Goal: Task Accomplishment & Management: Manage account settings

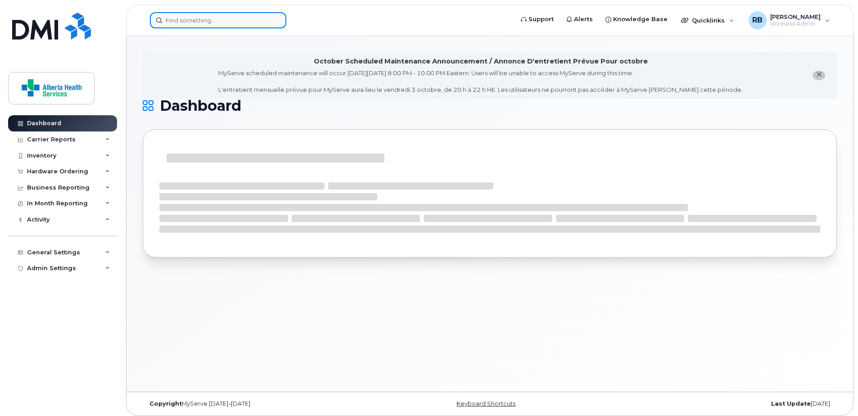
click at [210, 15] on input at bounding box center [218, 20] width 136 height 16
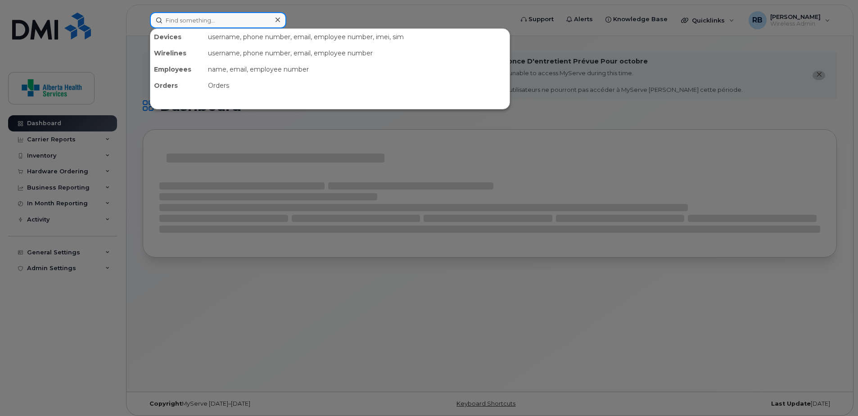
paste input "587-357-7318"
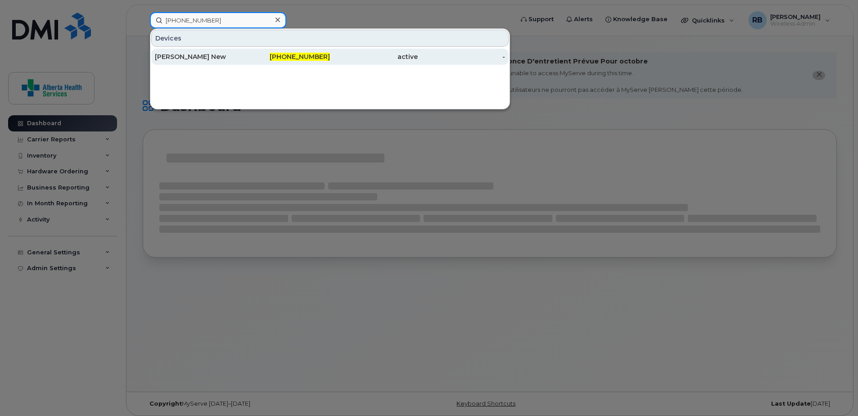
type input "587-357-7318"
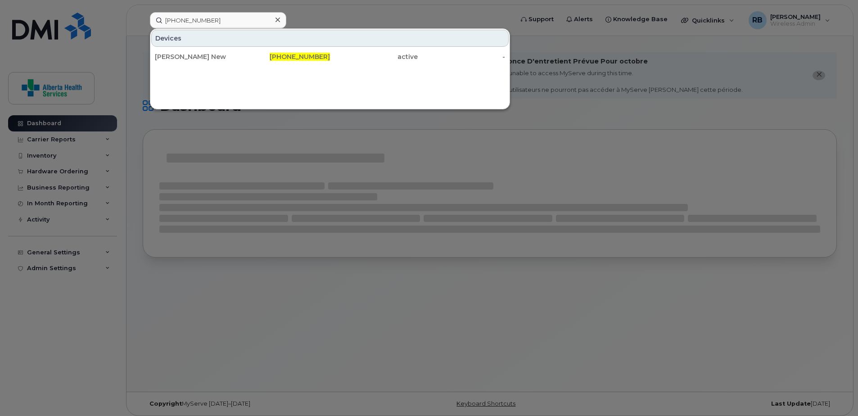
drag, startPoint x: 241, startPoint y: 58, endPoint x: 16, endPoint y: 86, distance: 226.4
click at [241, 58] on div "Kelly New" at bounding box center [199, 56] width 88 height 9
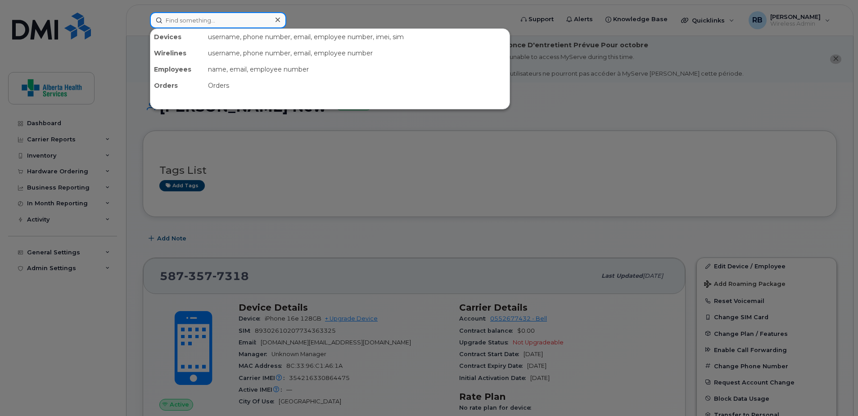
click at [199, 23] on input at bounding box center [218, 20] width 136 height 16
paste input "587-337-5963"
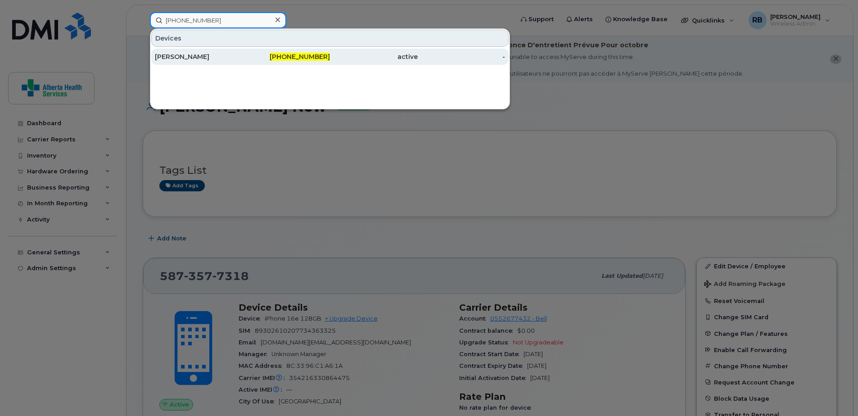
type input "587-337-5963"
click at [229, 52] on div "[PERSON_NAME]" at bounding box center [199, 57] width 88 height 16
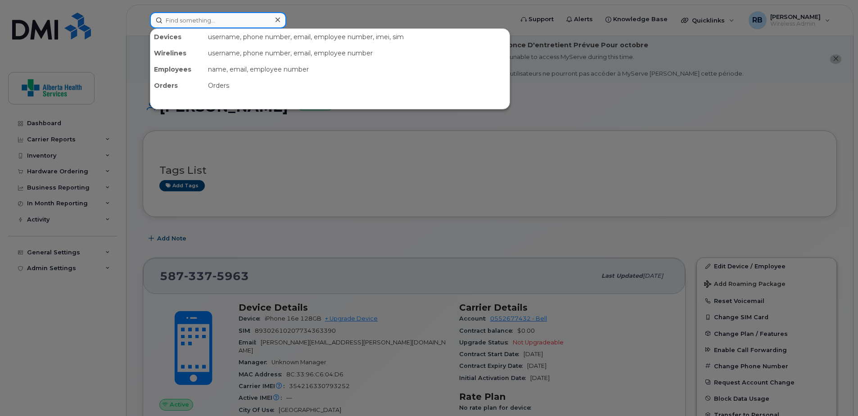
click at [216, 18] on input at bounding box center [218, 20] width 136 height 16
paste input "587-357-1231"
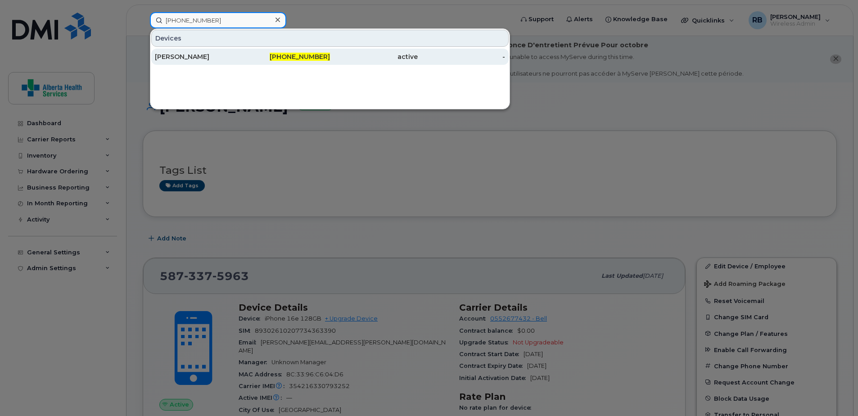
type input "587-357-1231"
click at [276, 63] on div "587-357-1231" at bounding box center [287, 57] width 88 height 16
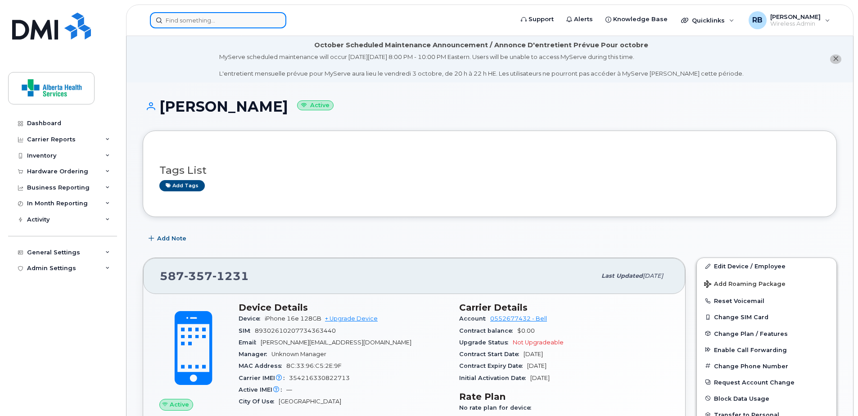
click at [229, 20] on input at bounding box center [218, 20] width 136 height 16
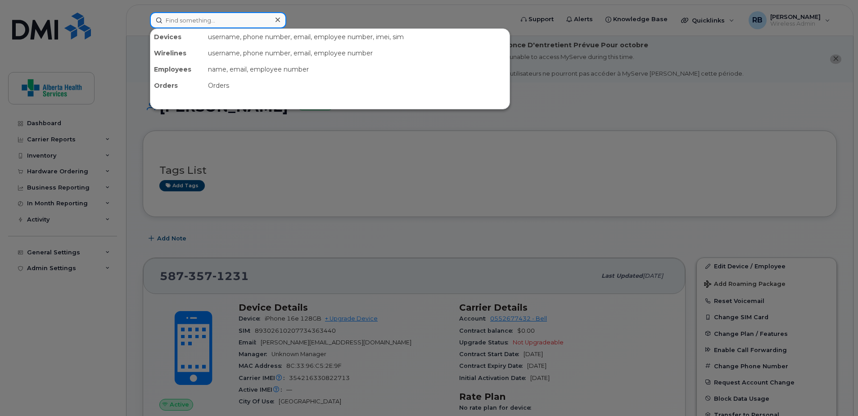
paste input "403-836-5587"
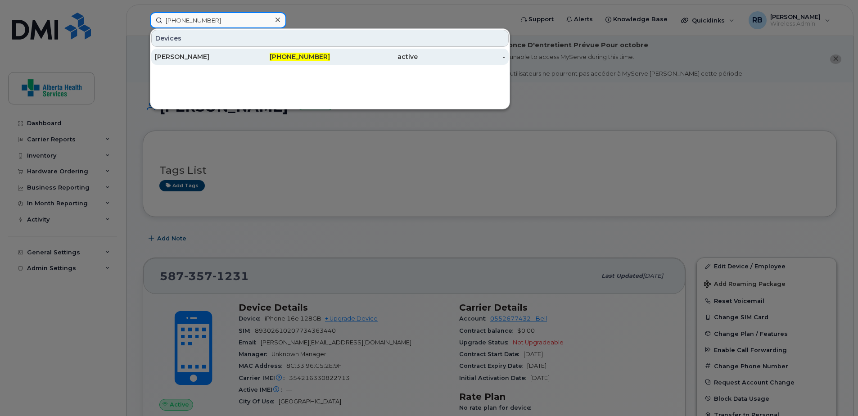
type input "403-836-5587"
click at [239, 54] on div "Tracey Haining" at bounding box center [199, 56] width 88 height 9
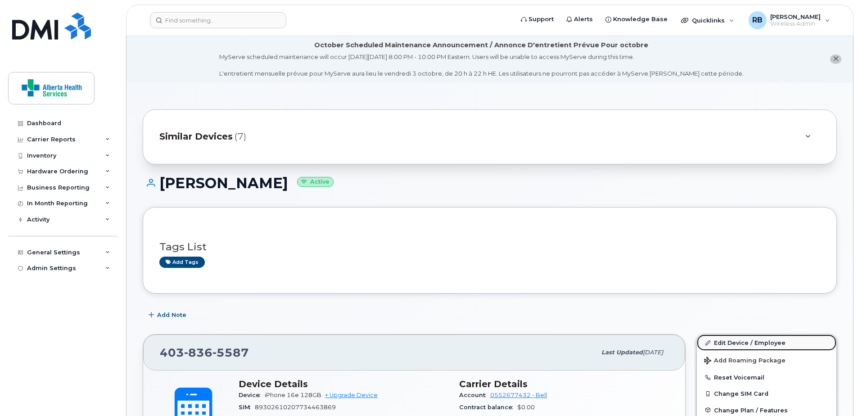
click at [733, 342] on link "Edit Device / Employee" at bounding box center [767, 343] width 140 height 16
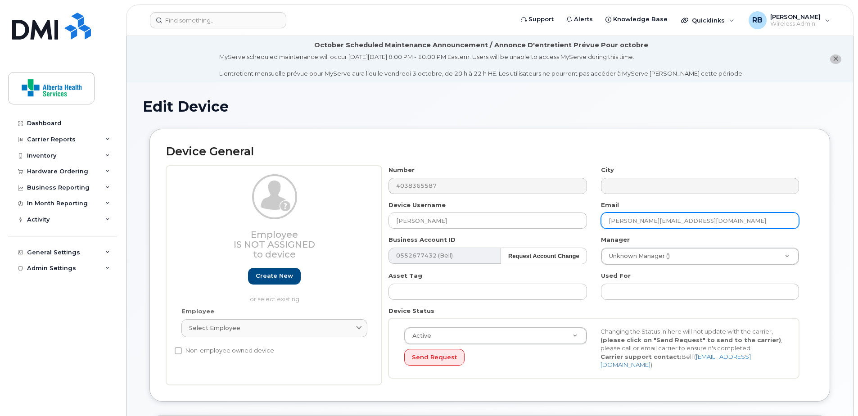
drag, startPoint x: 769, startPoint y: 220, endPoint x: 453, endPoint y: 204, distance: 315.6
click at [453, 204] on div "Number 4038365587 City Device Username [PERSON_NAME] Email [PERSON_NAME][EMAIL_…" at bounding box center [594, 275] width 425 height 219
paste input "risten.[PERSON_NAME]"
type input "[PERSON_NAME][EMAIL_ADDRESS][PERSON_NAME][DOMAIN_NAME]"
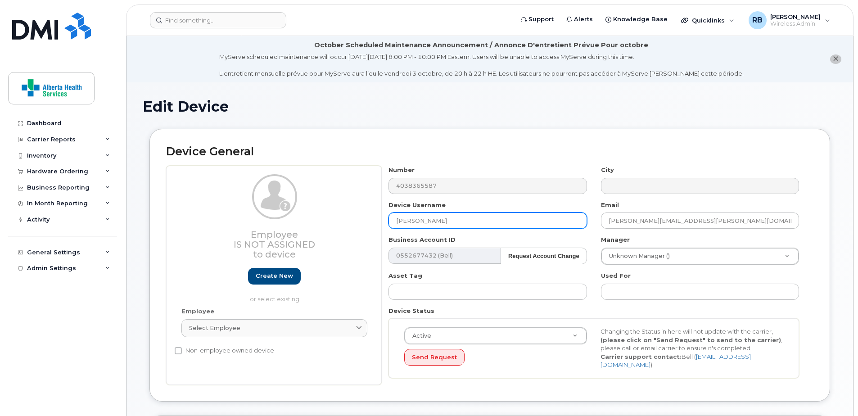
drag, startPoint x: 492, startPoint y: 224, endPoint x: 276, endPoint y: 217, distance: 215.8
click at [276, 217] on div "Employee Is not assigned to device Create new or select existing Employee Selec…" at bounding box center [489, 275] width 647 height 219
paste input "Kristen Scott-Douglas"
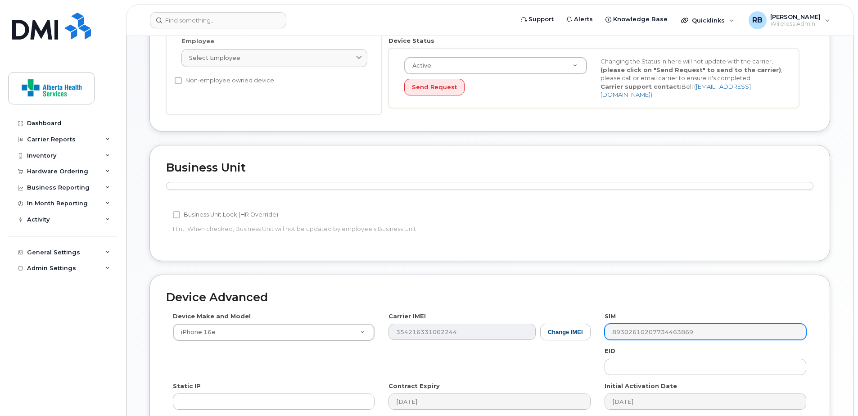
scroll to position [394, 0]
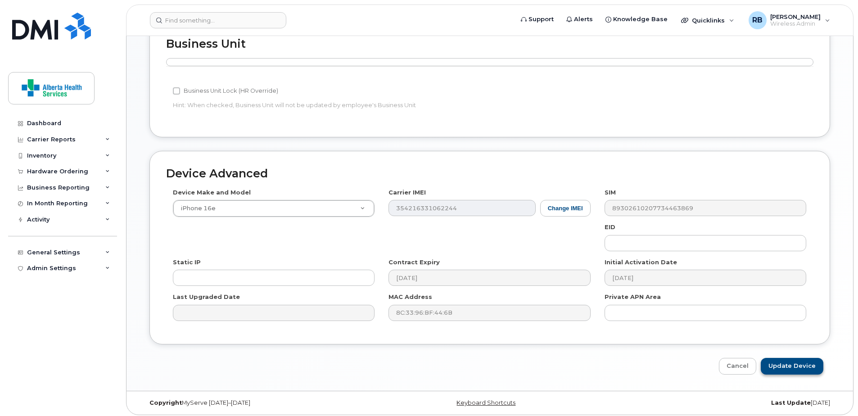
type input "Kristen Scott-Douglas"
click at [805, 364] on input "Update Device" at bounding box center [792, 366] width 63 height 17
type input "Saving..."
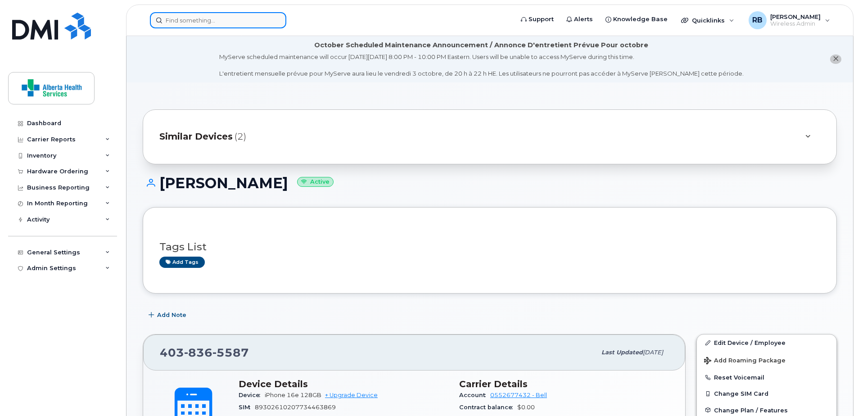
click at [233, 15] on input at bounding box center [218, 20] width 136 height 16
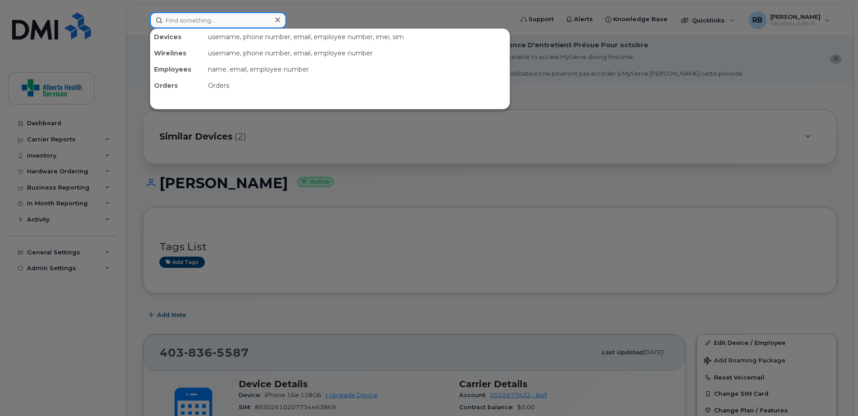
paste input "403-835-1513"
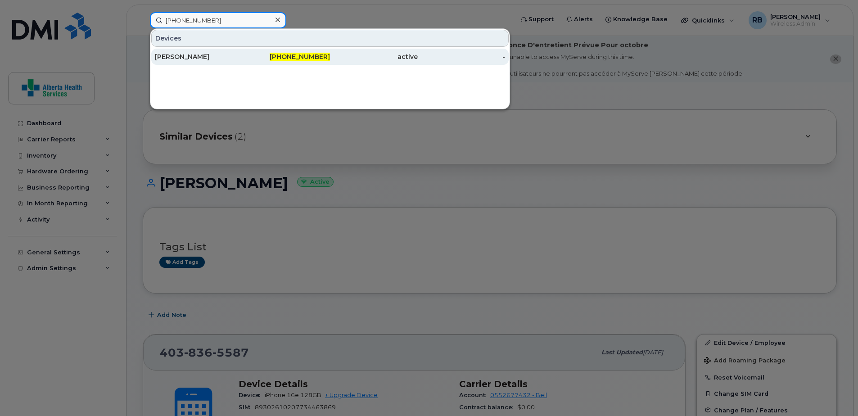
type input "403-835-1513"
click at [240, 58] on div "[PERSON_NAME]" at bounding box center [199, 56] width 88 height 9
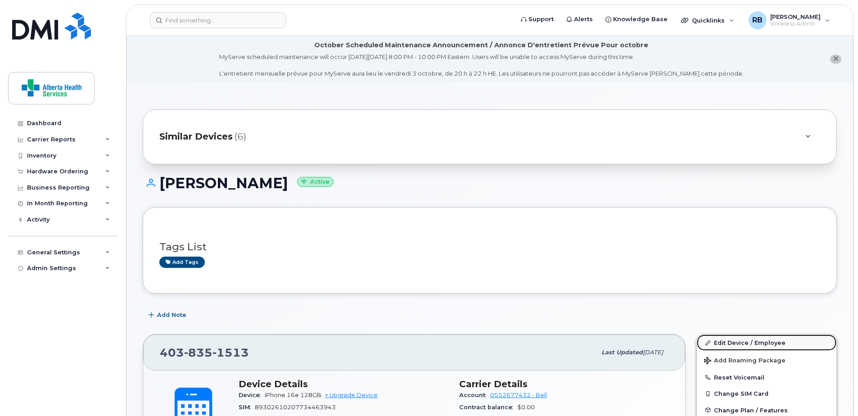
click at [744, 343] on link "Edit Device / Employee" at bounding box center [767, 343] width 140 height 16
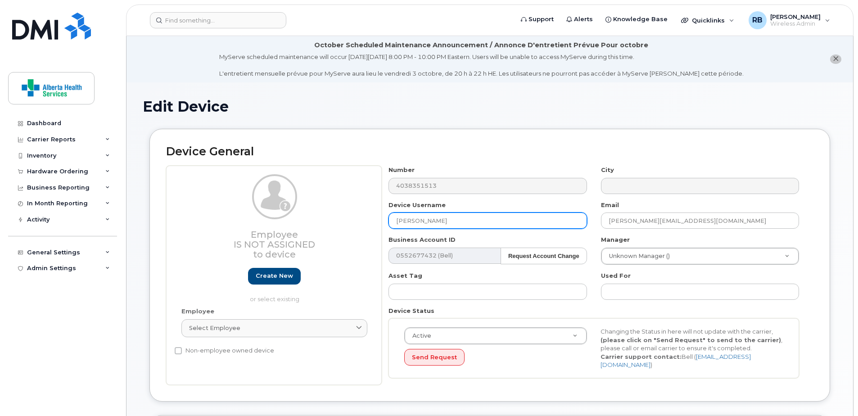
drag, startPoint x: 450, startPoint y: 220, endPoint x: 330, endPoint y: 219, distance: 120.2
click at [330, 219] on div "Employee Is not assigned to device Create new or select existing Employee Selec…" at bounding box center [489, 275] width 647 height 219
paste input "[PERSON_NAME]"
type input "[PERSON_NAME]"
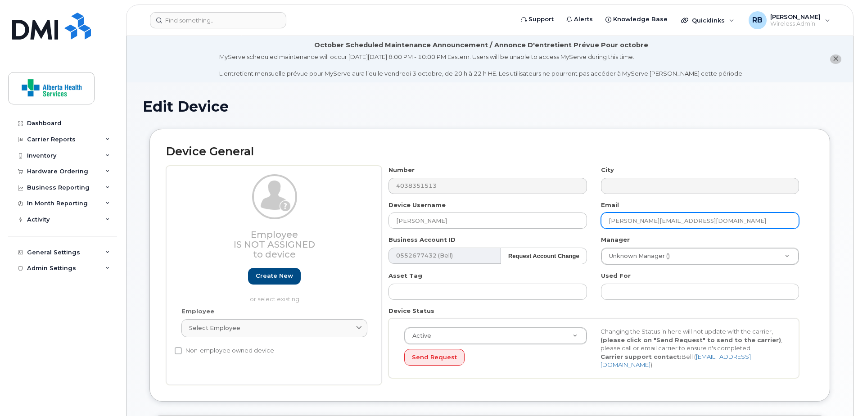
drag, startPoint x: 738, startPoint y: 224, endPoint x: 592, endPoint y: 221, distance: 145.9
click at [592, 221] on div "Number 4038351513 City Device Username Kristen Scott-Douglas Email Kimberly.JnP…" at bounding box center [594, 275] width 425 height 219
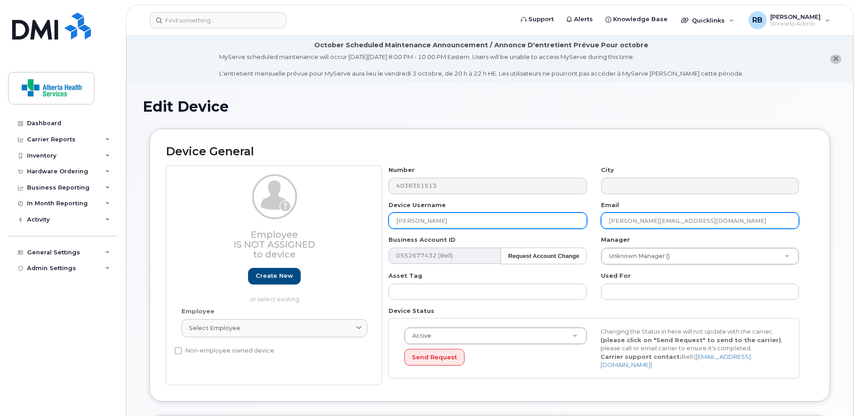
paste input "risten.Scott-Douglas"
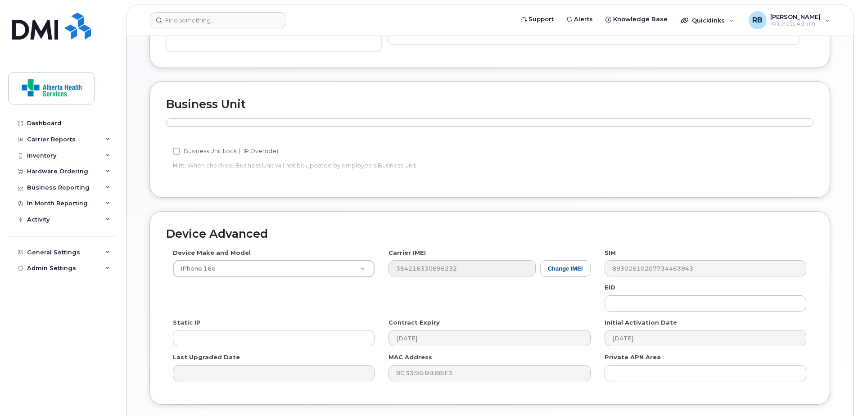
scroll to position [394, 0]
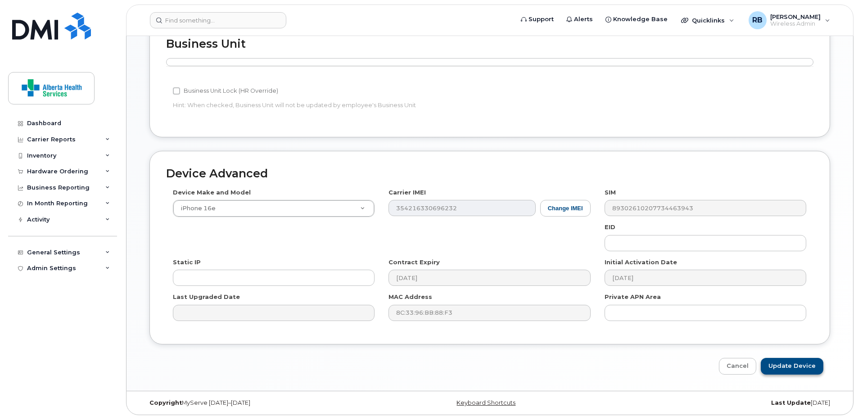
type input "[PERSON_NAME][EMAIL_ADDRESS][PERSON_NAME][DOMAIN_NAME]"
click at [791, 365] on input "Update Device" at bounding box center [792, 366] width 63 height 17
type input "Saving..."
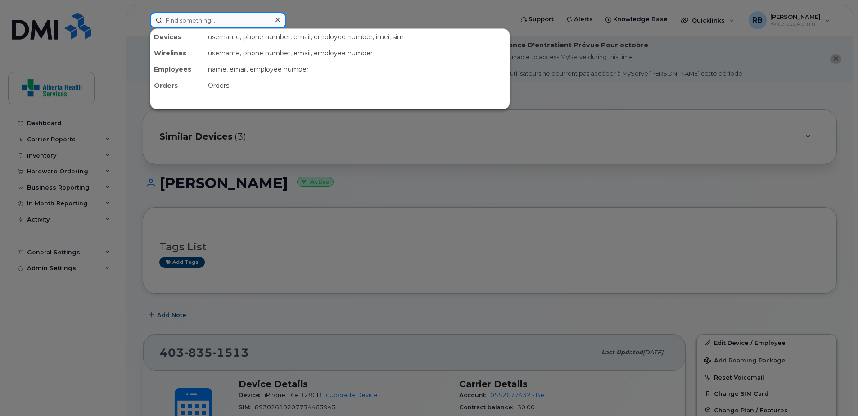
click at [195, 16] on input at bounding box center [218, 20] width 136 height 16
paste input "403-835-0779"
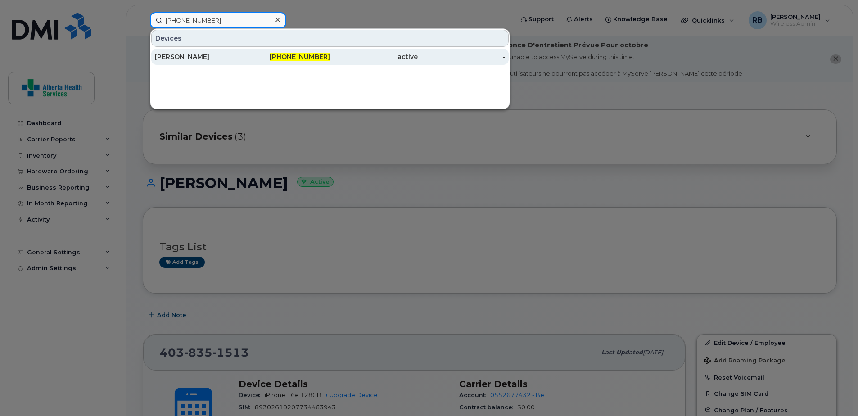
type input "403-835-0779"
click at [216, 51] on div "[PERSON_NAME]" at bounding box center [199, 57] width 88 height 16
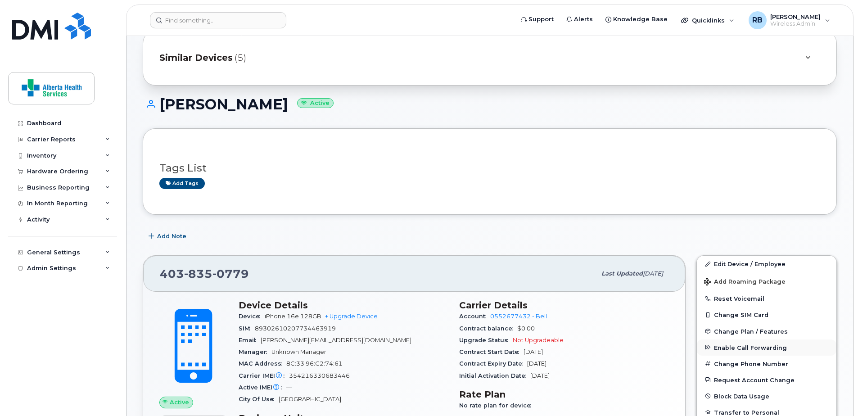
scroll to position [135, 0]
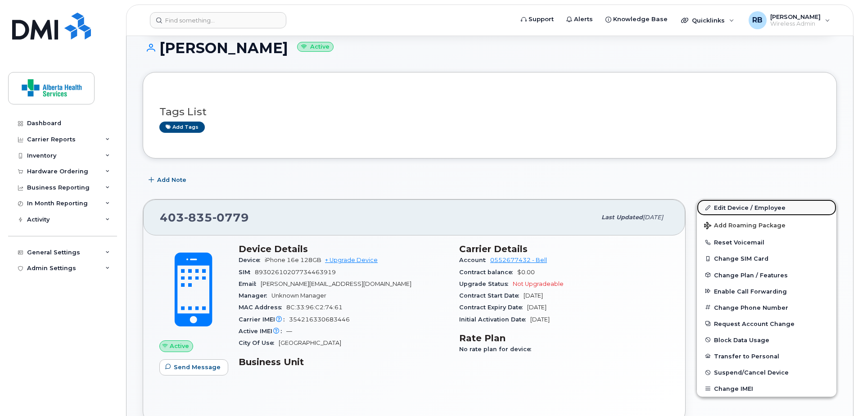
click at [739, 205] on link "Edit Device / Employee" at bounding box center [767, 207] width 140 height 16
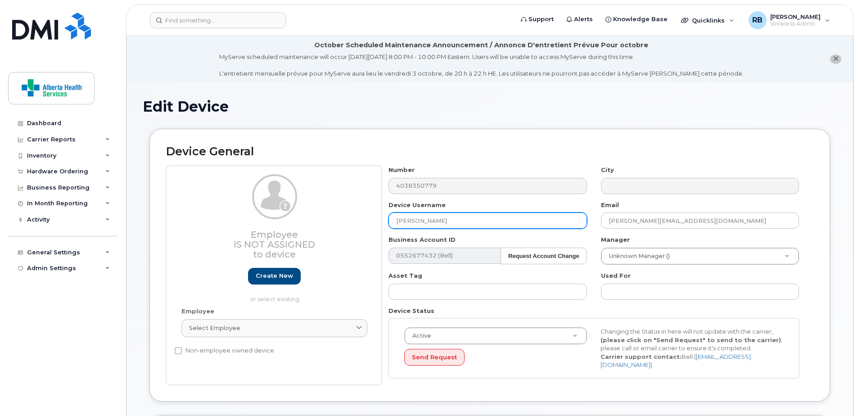
drag, startPoint x: 481, startPoint y: 219, endPoint x: 281, endPoint y: 210, distance: 200.6
click at [281, 210] on div "Employee Is not assigned to device Create new or select existing Employee Selec…" at bounding box center [489, 275] width 647 height 219
paste input "403-835-0779"
drag, startPoint x: 493, startPoint y: 218, endPoint x: 97, endPoint y: 207, distance: 395.9
click at [177, 209] on div "Employee Is not assigned to device Create new or select existing Employee Selec…" at bounding box center [489, 275] width 647 height 219
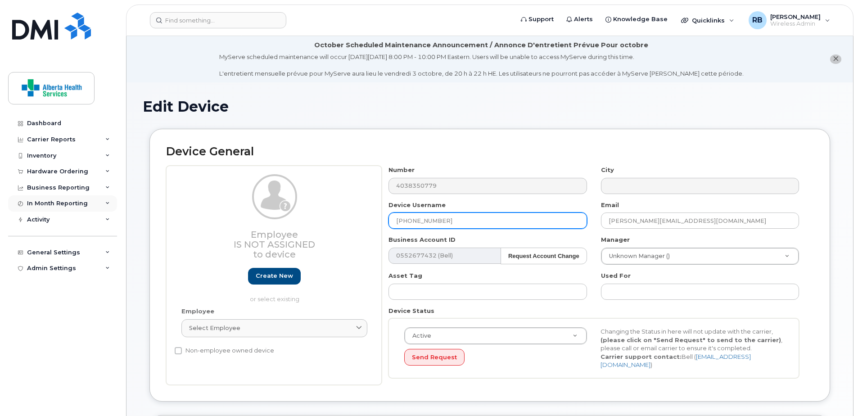
paste input "Kristen Scott-Douglas"
type input "Kristen Scott-Douglas"
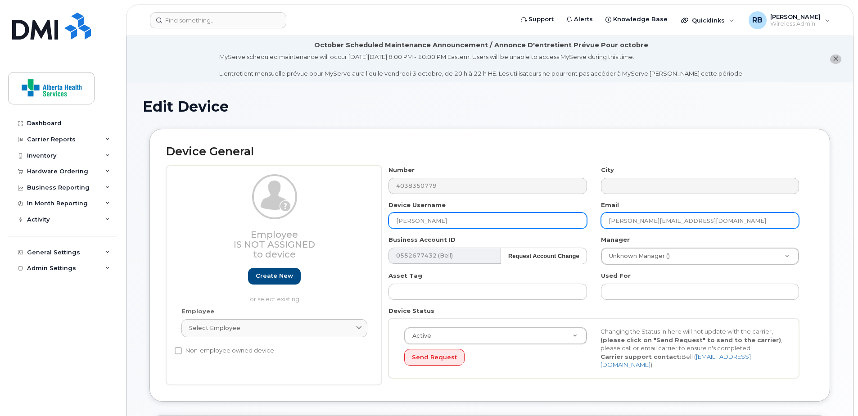
drag, startPoint x: 747, startPoint y: 220, endPoint x: 536, endPoint y: 218, distance: 211.2
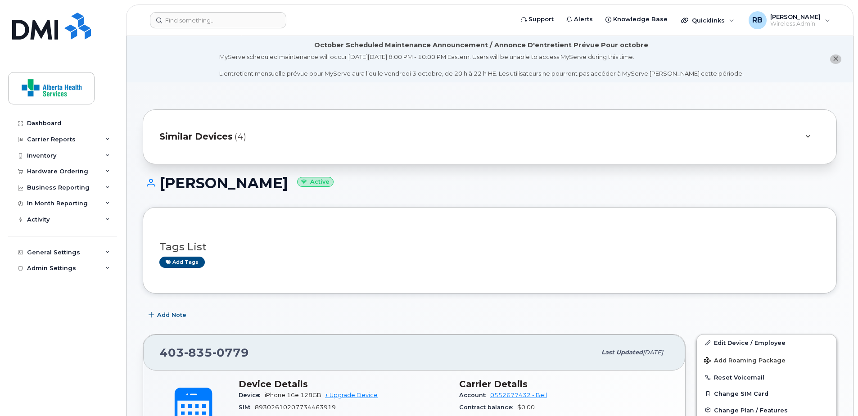
click at [628, 201] on div "Kristen Scott-Douglas Active" at bounding box center [490, 191] width 694 height 32
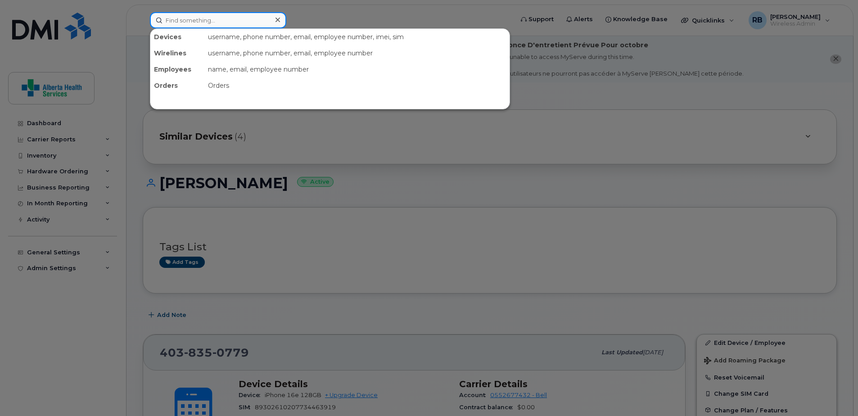
click at [214, 20] on input at bounding box center [218, 20] width 136 height 16
paste input "403-831-8604"
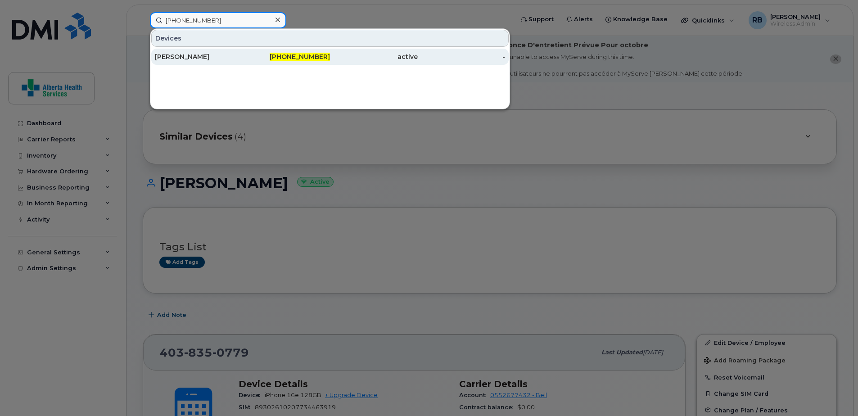
type input "403-831-8604"
click at [218, 60] on div "[PERSON_NAME]" at bounding box center [199, 56] width 88 height 9
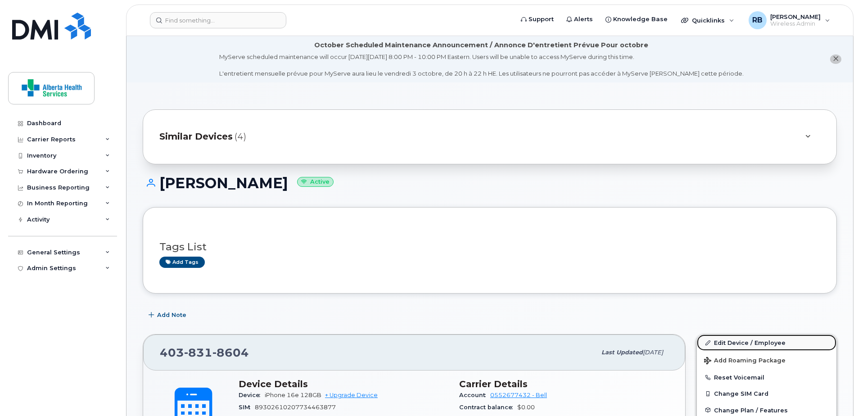
click at [731, 342] on link "Edit Device / Employee" at bounding box center [767, 343] width 140 height 16
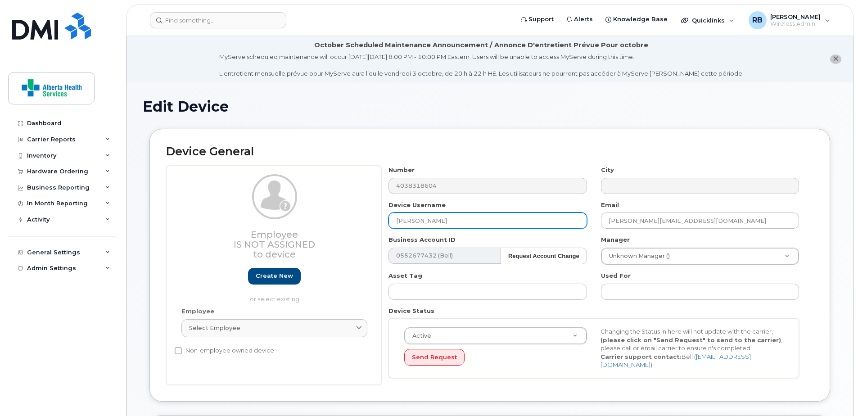
drag, startPoint x: 446, startPoint y: 220, endPoint x: 307, endPoint y: 218, distance: 139.1
click at [307, 218] on div "Employee Is not assigned to device Create new or select existing Employee Selec…" at bounding box center [489, 275] width 647 height 219
paste input "[PERSON_NAME]"
type input "[PERSON_NAME]"
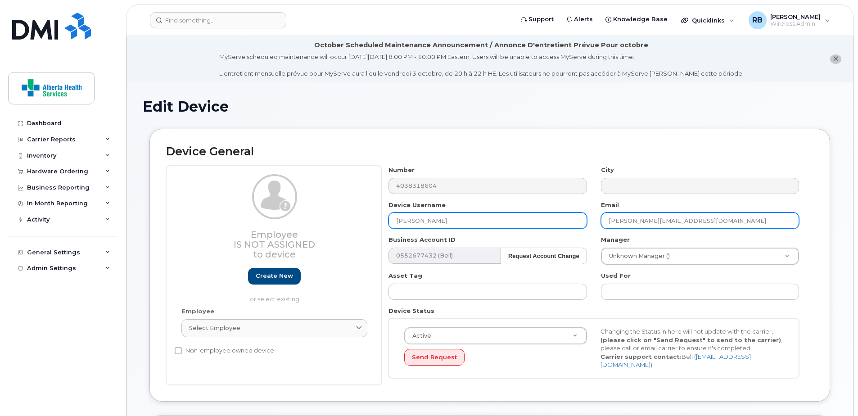
drag, startPoint x: 736, startPoint y: 221, endPoint x: 542, endPoint y: 222, distance: 194.1
click at [542, 222] on div "Number 4038318604 City Device Username Kristen Scott-Douglas Email Kimberly.JnP…" at bounding box center [594, 275] width 425 height 219
paste input "risten.[PERSON_NAME]"
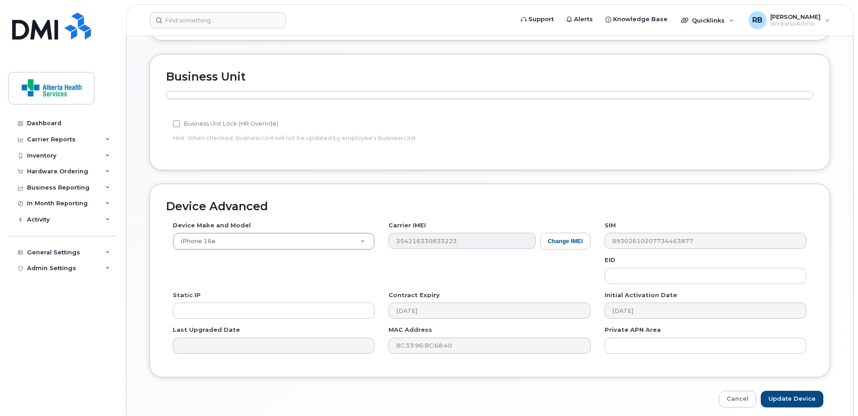
scroll to position [394, 0]
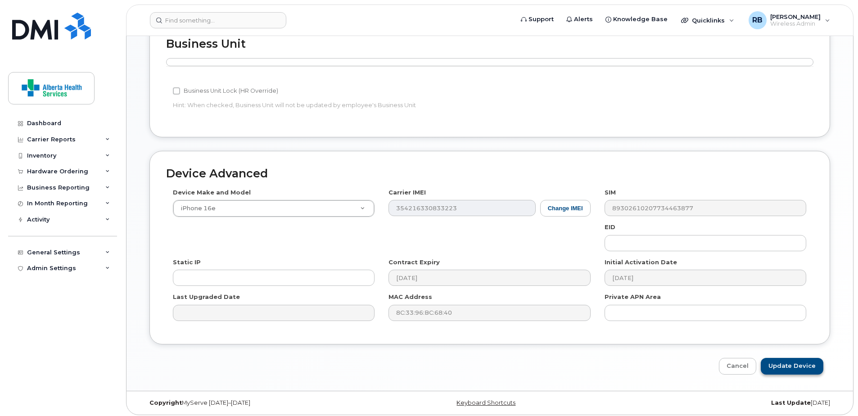
type input "[PERSON_NAME][EMAIL_ADDRESS][PERSON_NAME][DOMAIN_NAME]"
click at [792, 358] on input "Update Device" at bounding box center [792, 366] width 63 height 17
type input "Saving..."
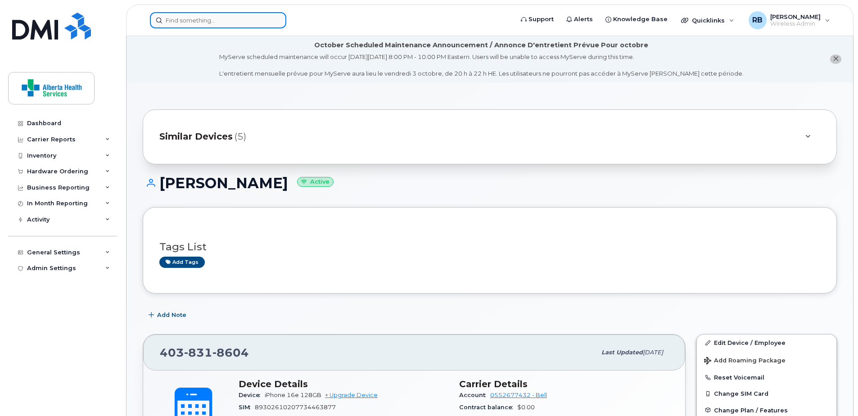
click at [201, 24] on input at bounding box center [218, 20] width 136 height 16
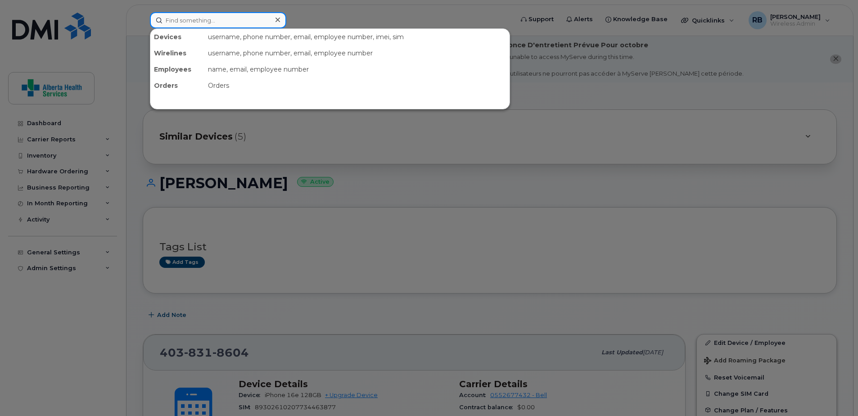
paste input "403-836-7143"
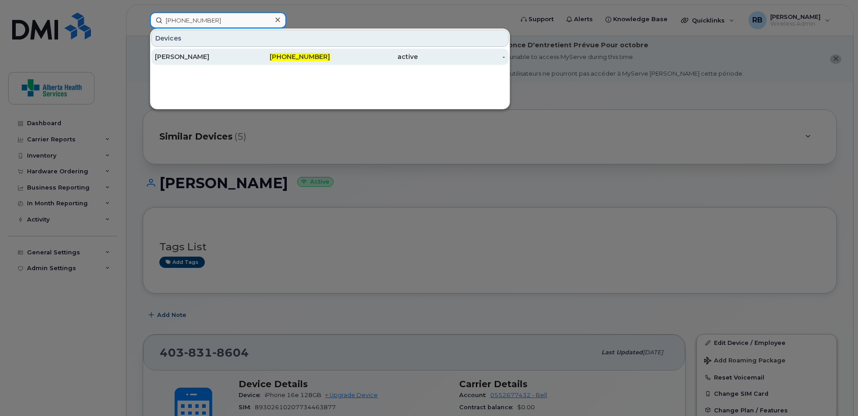
type input "403-836-7143"
click at [273, 63] on div "403-836-7143" at bounding box center [287, 57] width 88 height 16
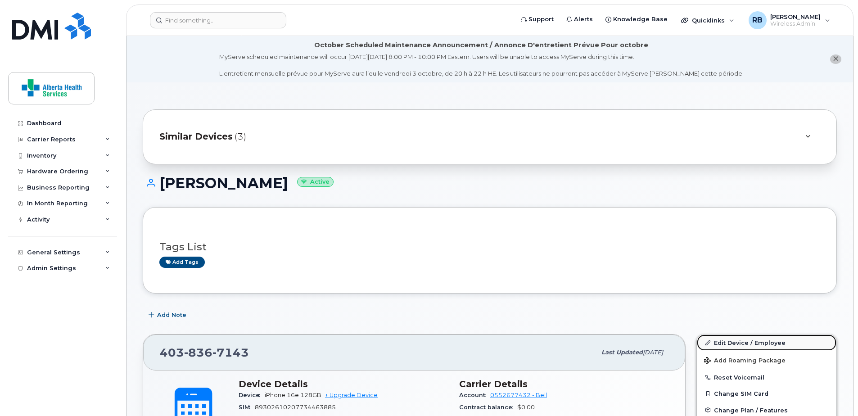
click at [733, 344] on link "Edit Device / Employee" at bounding box center [767, 343] width 140 height 16
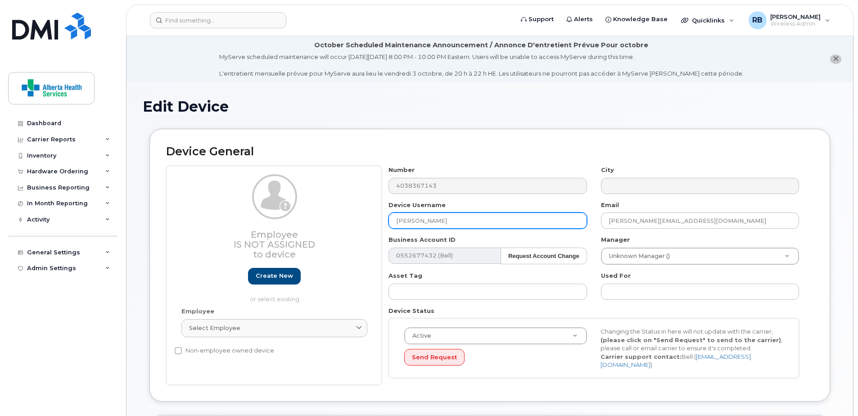
drag, startPoint x: 460, startPoint y: 222, endPoint x: 241, endPoint y: 195, distance: 220.6
click at [243, 195] on div "Employee Is not assigned to device Create new or select existing Employee Selec…" at bounding box center [489, 275] width 647 height 219
paste input "[PERSON_NAME]"
type input "[PERSON_NAME]"
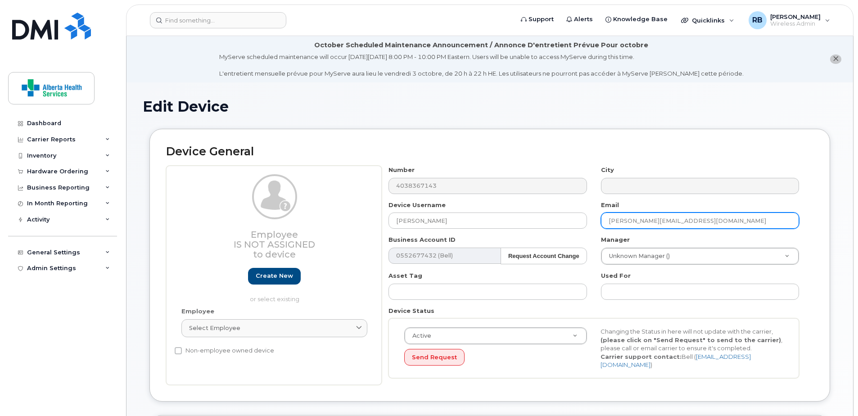
drag, startPoint x: 742, startPoint y: 218, endPoint x: 560, endPoint y: 211, distance: 181.6
click at [565, 213] on div "Number 4038367143 City Device Username Kristen Scott-Douglas Email Kimberly.JnP…" at bounding box center [594, 275] width 425 height 219
paste input "risten.Scott-Douglas"
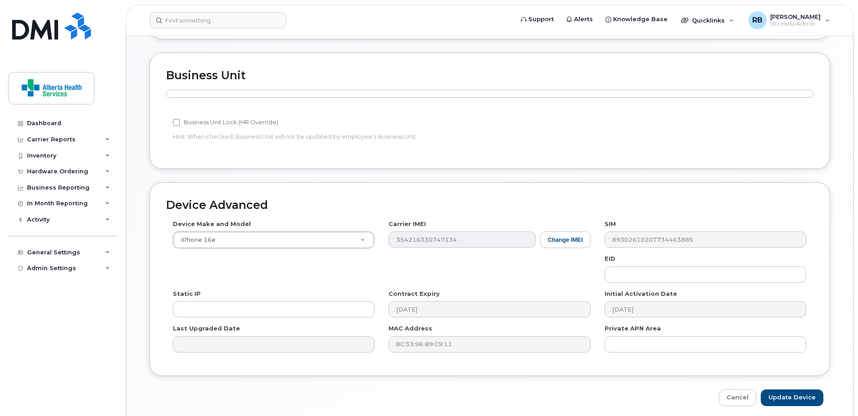
scroll to position [394, 0]
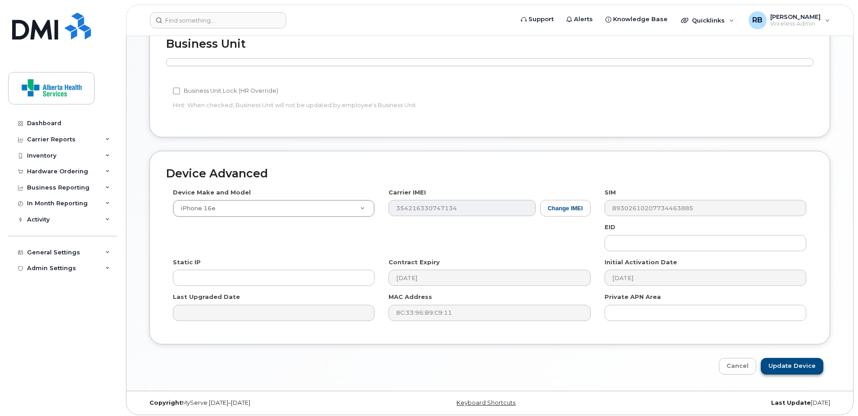
type input "[PERSON_NAME][EMAIL_ADDRESS][PERSON_NAME][DOMAIN_NAME]"
click at [809, 365] on input "Update Device" at bounding box center [792, 366] width 63 height 17
type input "Saving..."
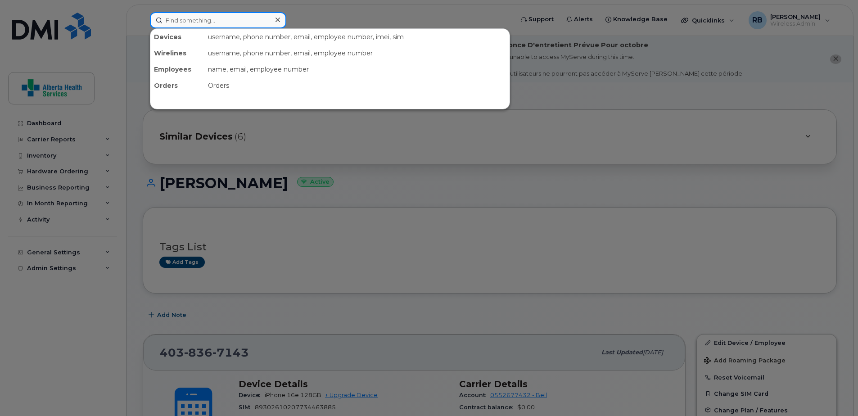
click at [195, 27] on input at bounding box center [218, 20] width 136 height 16
paste input "403-831-9779"
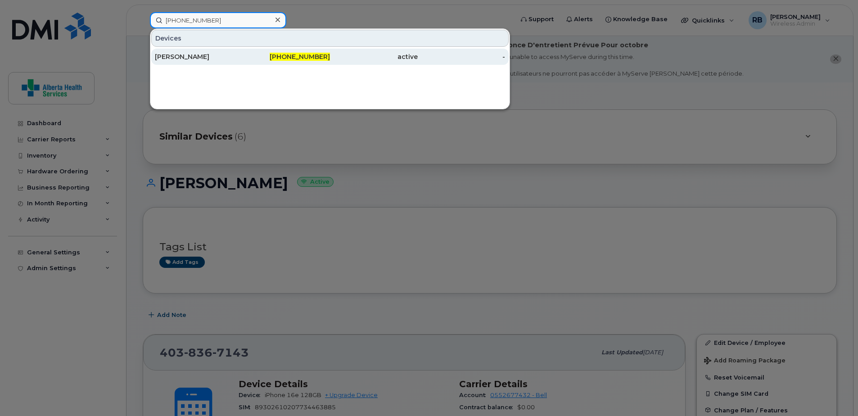
type input "403-831-9779"
click at [318, 59] on span "403-831-9779" at bounding box center [300, 57] width 60 height 8
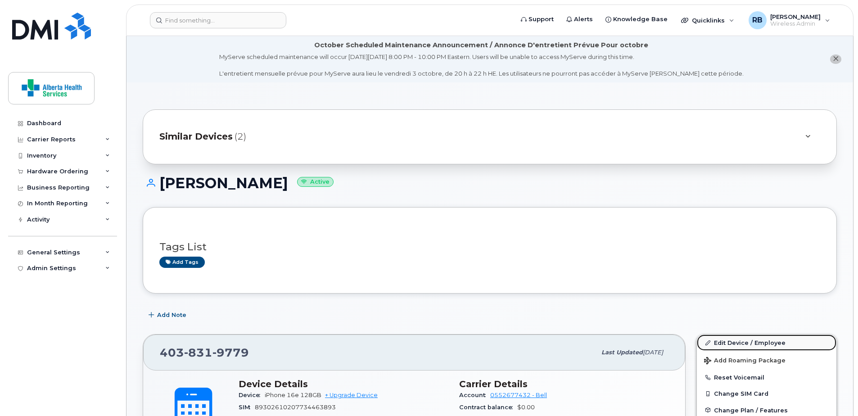
click at [744, 340] on link "Edit Device / Employee" at bounding box center [767, 343] width 140 height 16
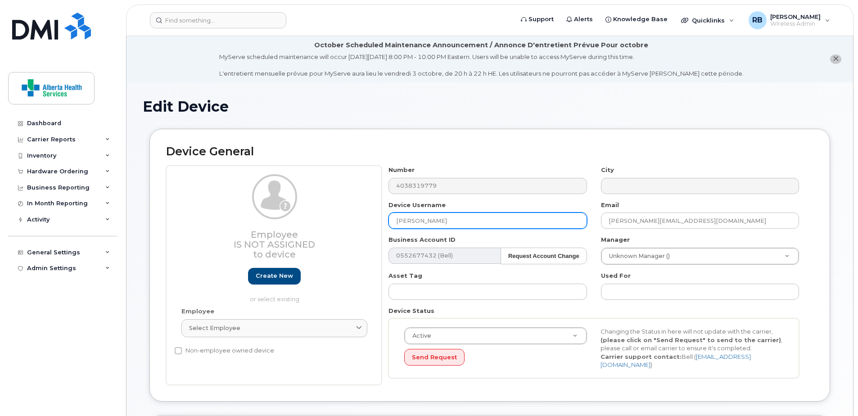
drag, startPoint x: 312, startPoint y: 219, endPoint x: 244, endPoint y: 218, distance: 68.9
click at [245, 218] on div "Employee Is not assigned to device Create new or select existing Employee Selec…" at bounding box center [489, 275] width 647 height 219
paste input "risten Scott-Douglas"
drag, startPoint x: 480, startPoint y: 220, endPoint x: 336, endPoint y: 217, distance: 143.2
click at [345, 218] on div "Employee Is not assigned to device Create new or select existing Employee Selec…" at bounding box center [489, 275] width 647 height 219
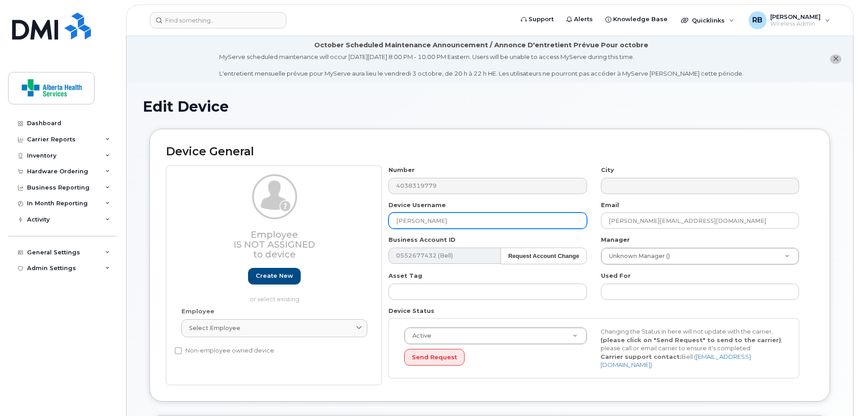
paste input "K"
type input "[PERSON_NAME]"
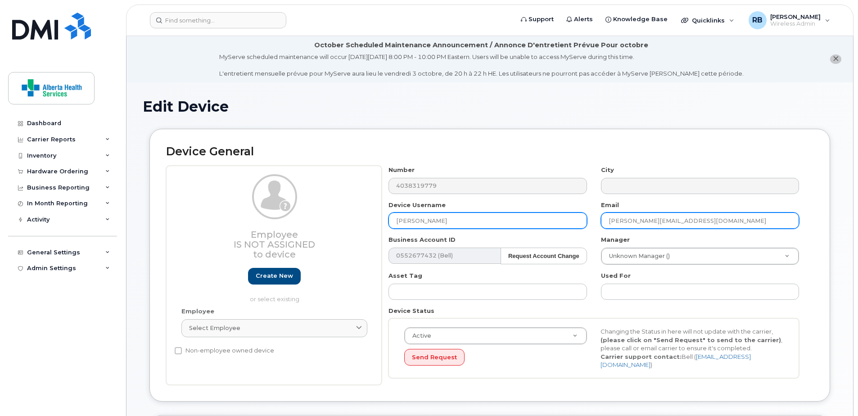
drag, startPoint x: 738, startPoint y: 224, endPoint x: 528, endPoint y: 219, distance: 210.3
click at [537, 220] on div "Number 4038319779 City Device Username Kristen Scott-Douglas Email Kimberly.JnP…" at bounding box center [594, 275] width 425 height 219
paste input "risten.Scott-Douglas"
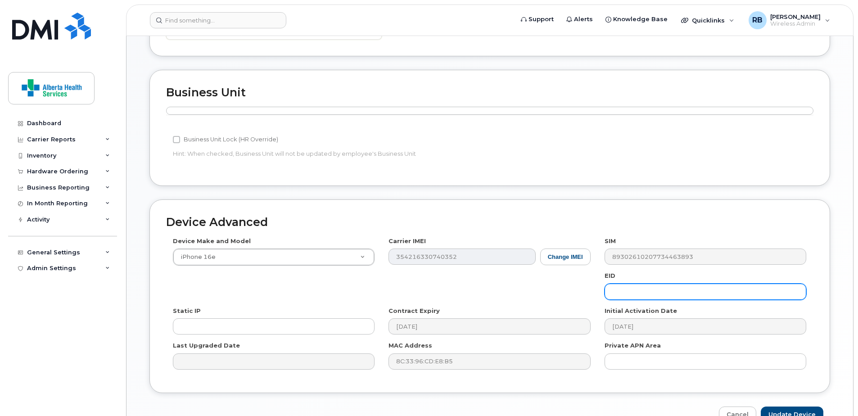
scroll to position [394, 0]
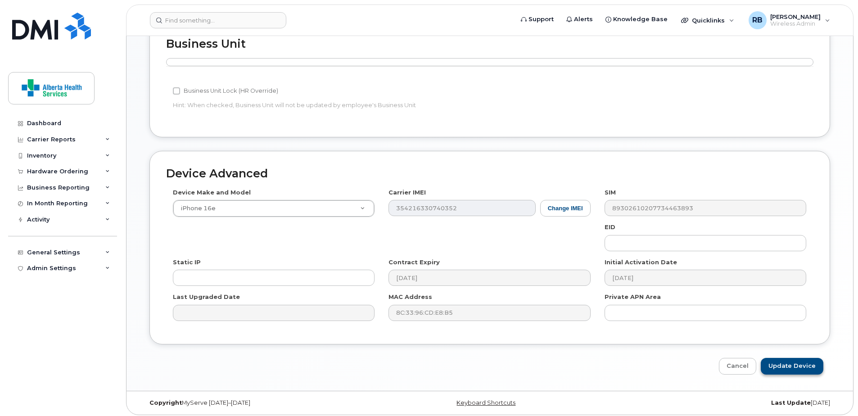
type input "Kristen.Scott-Douglas@primarycarealberta.ca"
click at [801, 367] on input "Update Device" at bounding box center [792, 366] width 63 height 17
type input "Saving..."
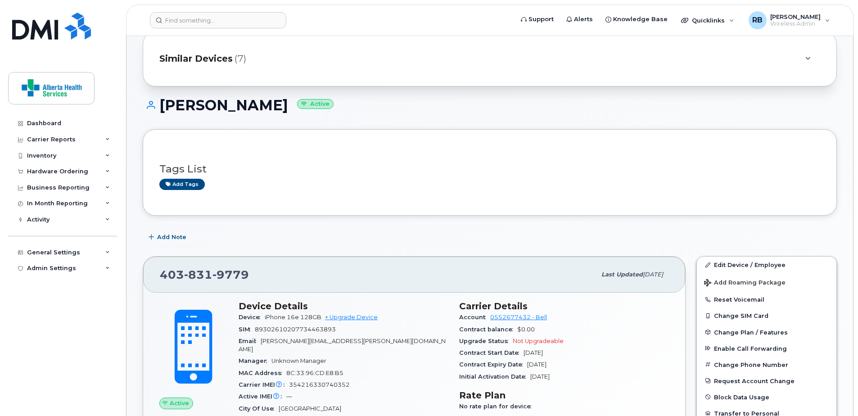
scroll to position [315, 0]
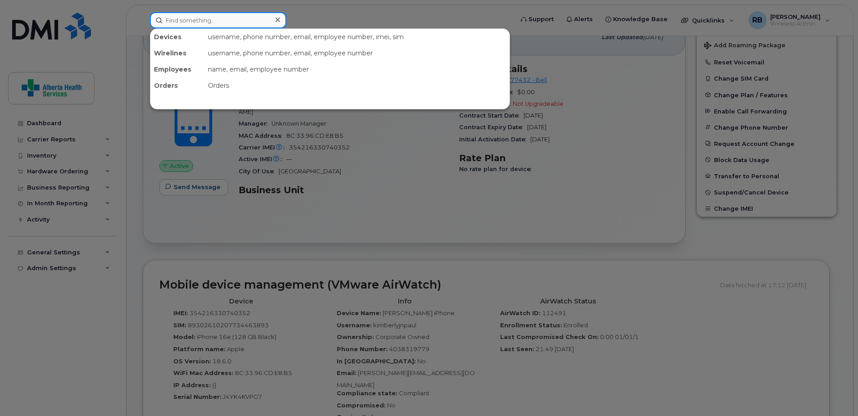
click at [225, 24] on input at bounding box center [218, 20] width 136 height 16
paste input "[PHONE_NUMBER]"
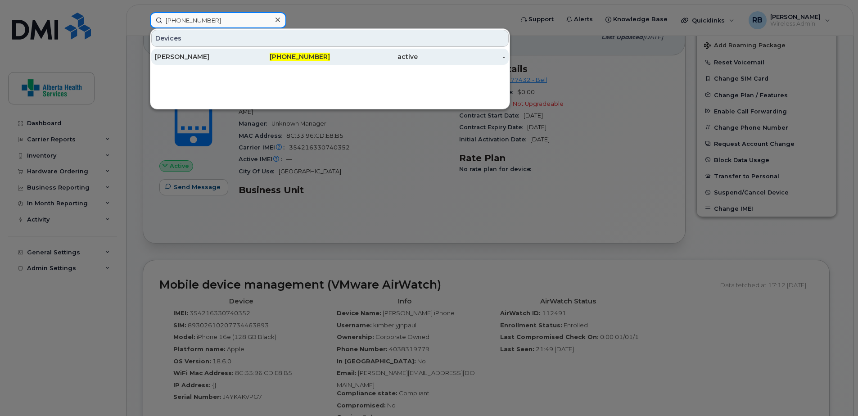
type input "[PHONE_NUMBER]"
click at [220, 55] on div "[PERSON_NAME]" at bounding box center [199, 56] width 88 height 9
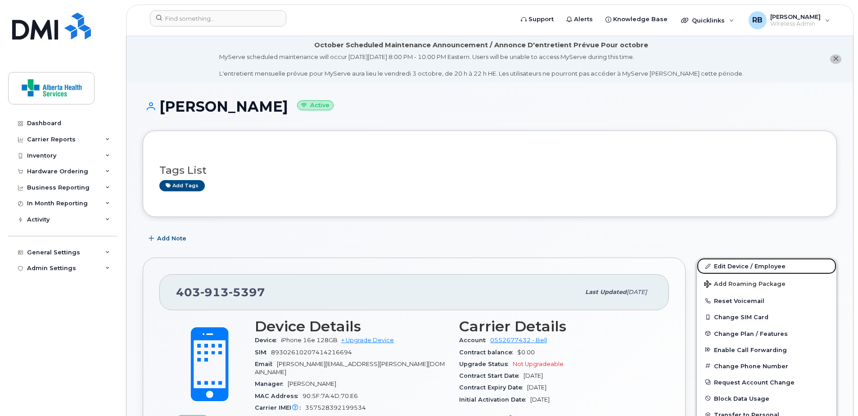
drag, startPoint x: 738, startPoint y: 265, endPoint x: 151, endPoint y: 265, distance: 587.1
click at [738, 265] on link "Edit Device / Employee" at bounding box center [767, 266] width 140 height 16
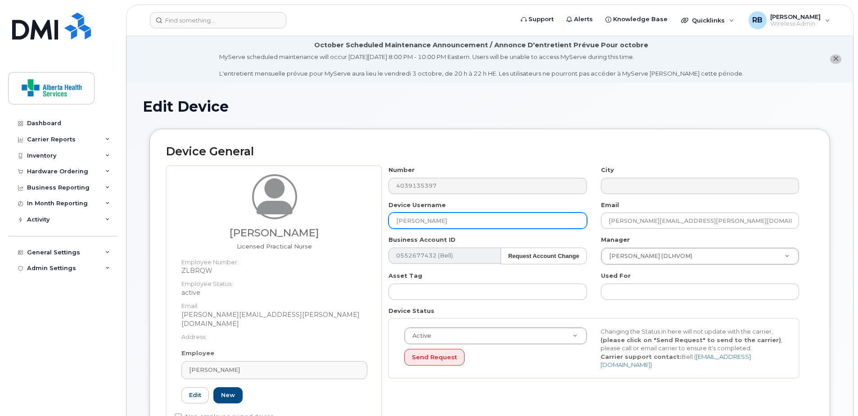
drag, startPoint x: 524, startPoint y: 220, endPoint x: 124, endPoint y: 208, distance: 400.0
paste input "[PERSON_NAME]"
type input "[PERSON_NAME]"
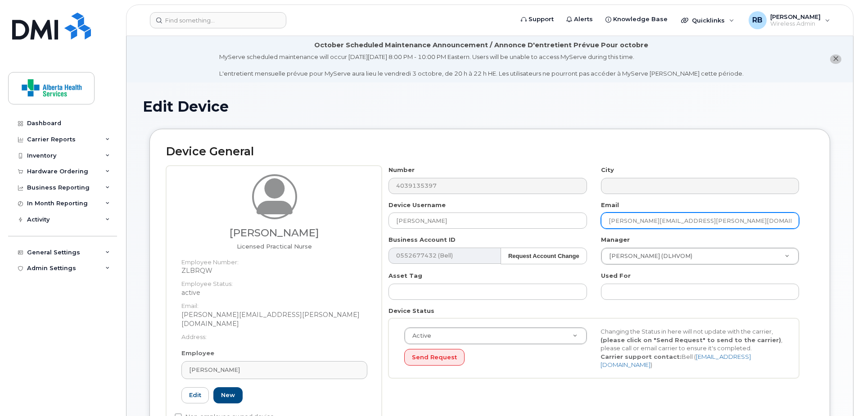
drag, startPoint x: 730, startPoint y: 225, endPoint x: 441, endPoint y: 201, distance: 290.1
click at [475, 204] on div "Number 4039135397 City Device Username Amanda Matthews Email Teena.Rossiter@rec…" at bounding box center [594, 275] width 425 height 219
paste input "Amanda.Matthews"
type input "Amanda.Matthews@recoveryalberta.ca"
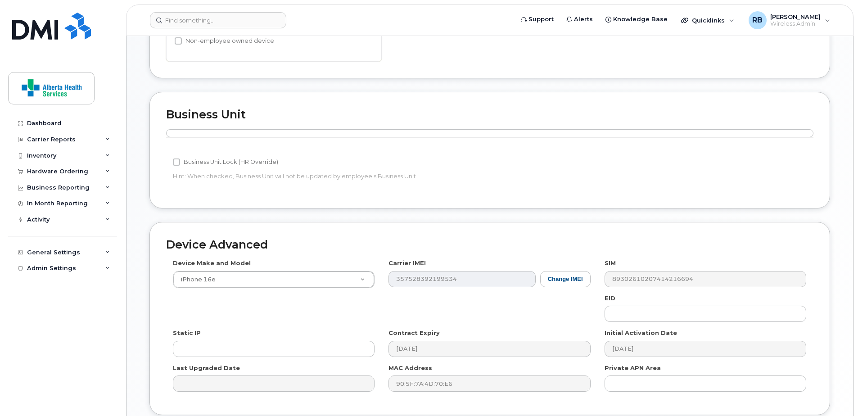
scroll to position [441, 0]
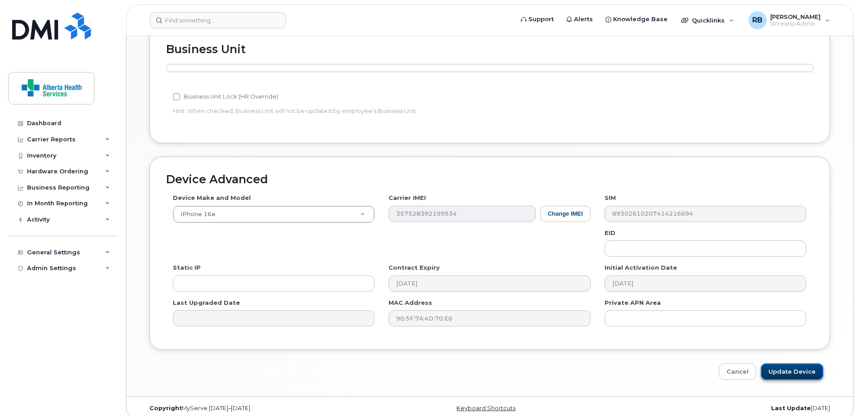
click at [798, 363] on input "Update Device" at bounding box center [792, 371] width 63 height 17
type input "Saving..."
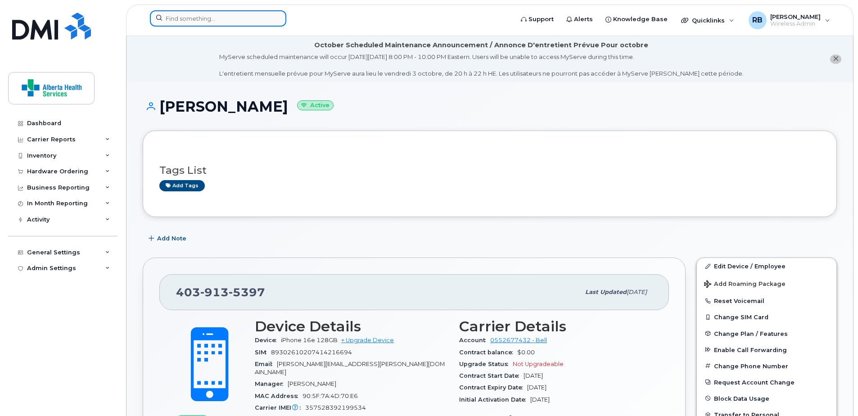
click at [210, 21] on input at bounding box center [218, 18] width 136 height 16
paste input "7802202610"
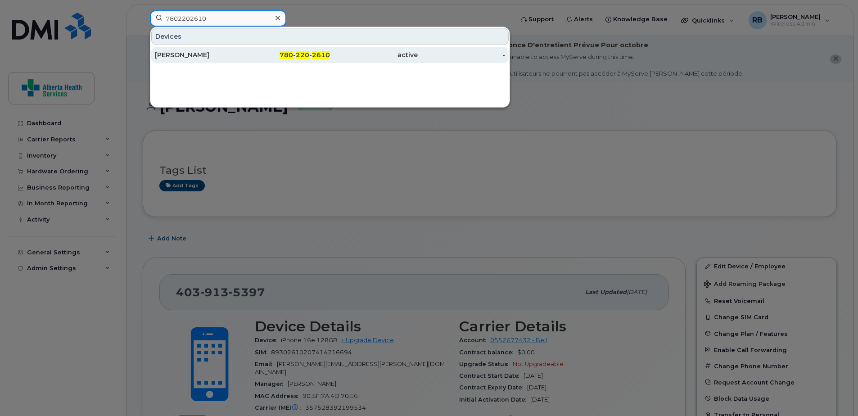
type input "7802202610"
click at [289, 61] on div "780 - 220 - 2610" at bounding box center [287, 55] width 88 height 16
